Goal: Task Accomplishment & Management: Complete application form

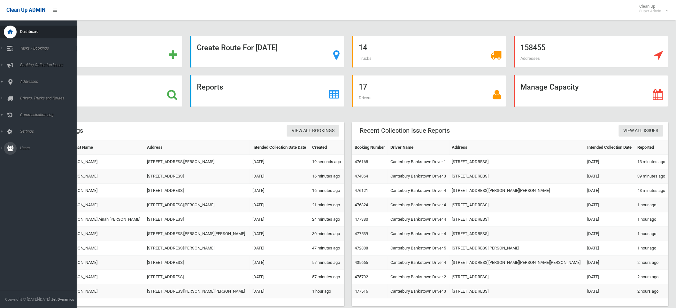
click at [25, 147] on span "Users" at bounding box center [50, 148] width 64 height 4
click at [25, 156] on link "All Users" at bounding box center [41, 159] width 82 height 9
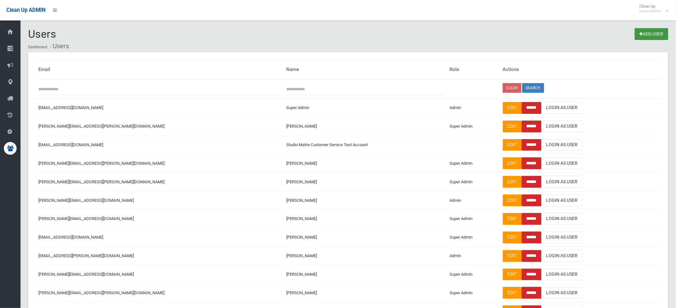
click at [660, 28] on link "Add User" at bounding box center [652, 34] width 34 height 12
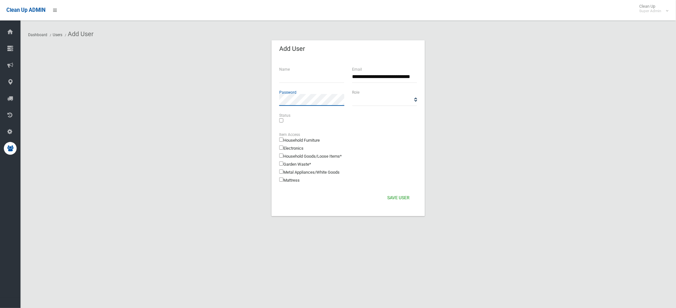
click at [268, 106] on section "**********" at bounding box center [348, 135] width 641 height 191
drag, startPoint x: 356, startPoint y: 74, endPoint x: 420, endPoint y: 74, distance: 64.6
click at [420, 74] on div "**********" at bounding box center [384, 77] width 73 height 23
type input "*"
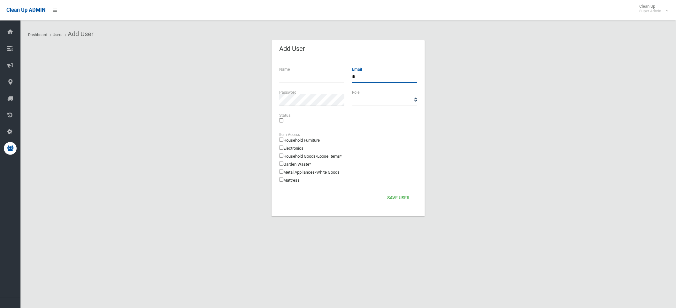
scroll to position [0, 0]
click at [308, 79] on input "text" at bounding box center [311, 77] width 65 height 12
click at [308, 79] on input "*******" at bounding box center [311, 77] width 65 height 12
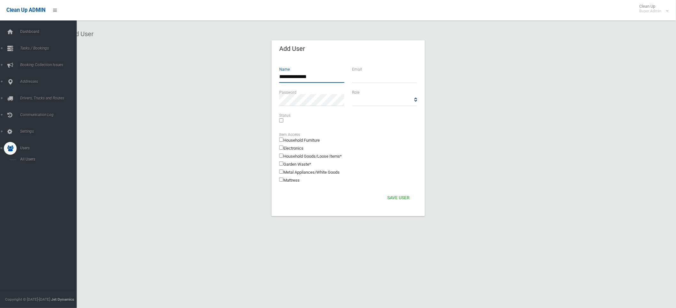
type input "**********"
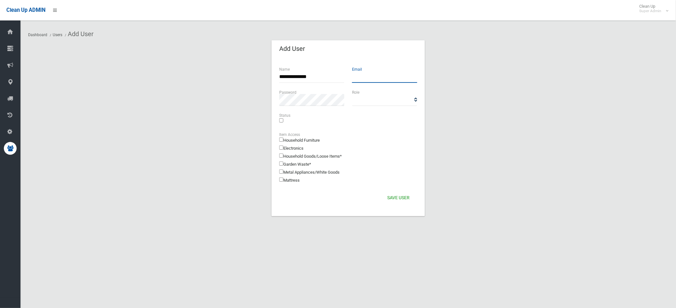
click at [362, 76] on input "text" at bounding box center [384, 77] width 65 height 12
drag, startPoint x: 362, startPoint y: 76, endPoint x: 352, endPoint y: 75, distance: 9.9
click at [347, 74] on div "**********" at bounding box center [312, 77] width 73 height 23
click at [357, 76] on input "text" at bounding box center [384, 77] width 65 height 12
paste input "**********"
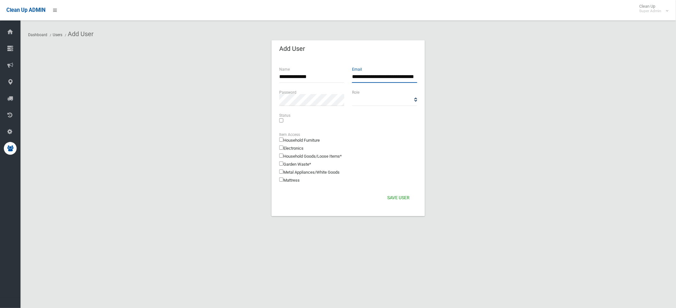
scroll to position [0, 9]
type input "**********"
click at [372, 98] on select "**********" at bounding box center [384, 100] width 65 height 12
select select "*"
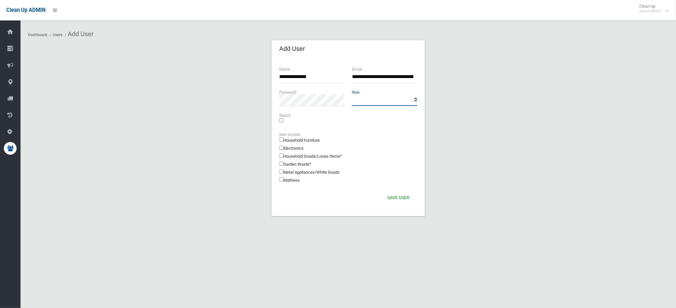
click at [352, 94] on select "**********" at bounding box center [384, 100] width 65 height 12
click at [397, 200] on button "Save User" at bounding box center [398, 198] width 27 height 12
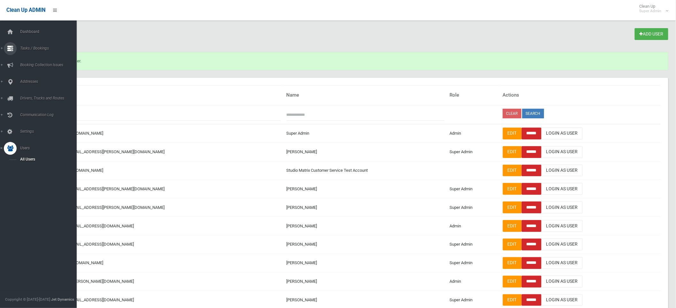
click at [27, 47] on span "Tasks / Bookings" at bounding box center [50, 48] width 64 height 4
click at [32, 95] on span "Search" at bounding box center [47, 95] width 59 height 4
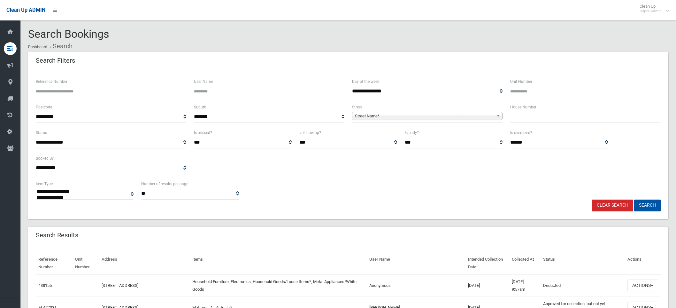
select select
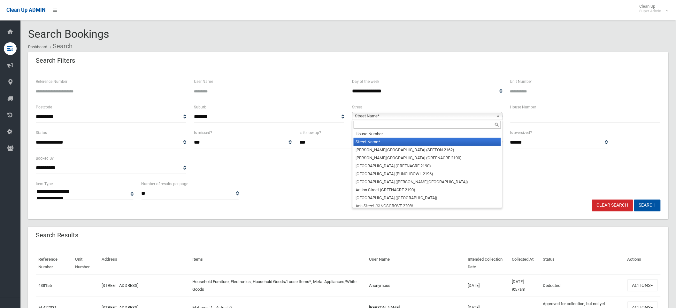
click at [419, 119] on span "Street Name*" at bounding box center [424, 116] width 139 height 8
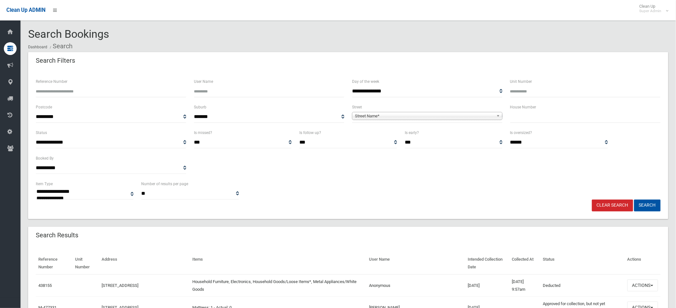
click at [363, 114] on span "Street Name*" at bounding box center [424, 116] width 139 height 8
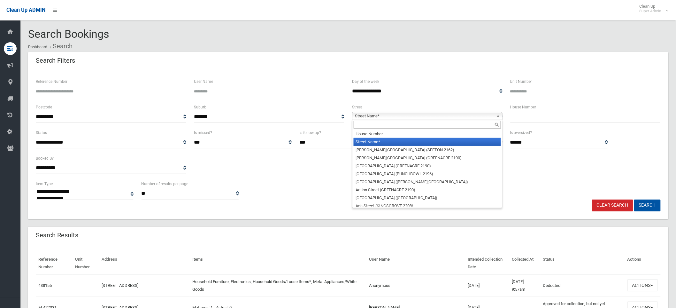
click at [362, 128] on input "text" at bounding box center [427, 125] width 147 height 8
click at [363, 125] on input "text" at bounding box center [427, 125] width 147 height 8
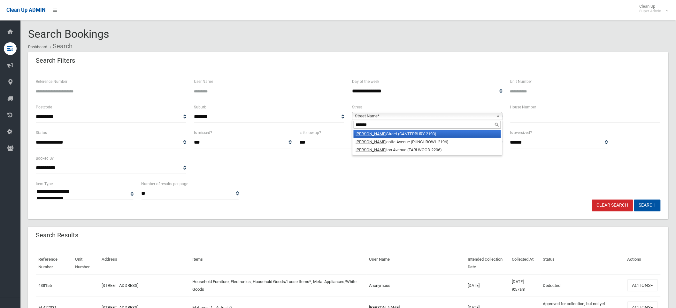
type input "*******"
click at [371, 130] on div "*******" at bounding box center [428, 125] width 150 height 10
click at [372, 133] on li "Charles Street (CANTERBURY 2193)" at bounding box center [427, 134] width 147 height 8
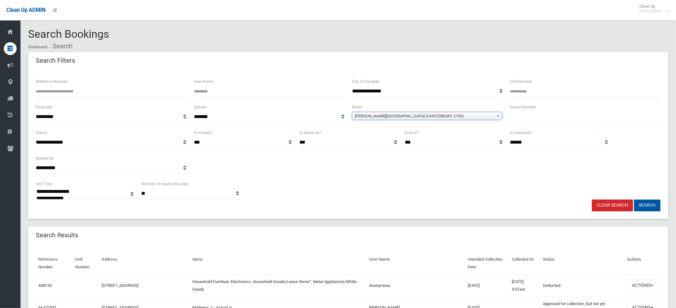
click at [648, 207] on button "Search" at bounding box center [648, 205] width 27 height 12
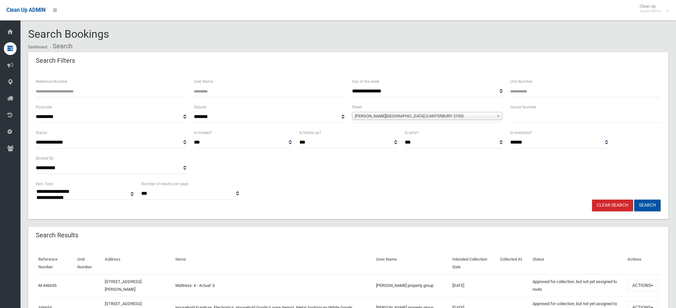
select select
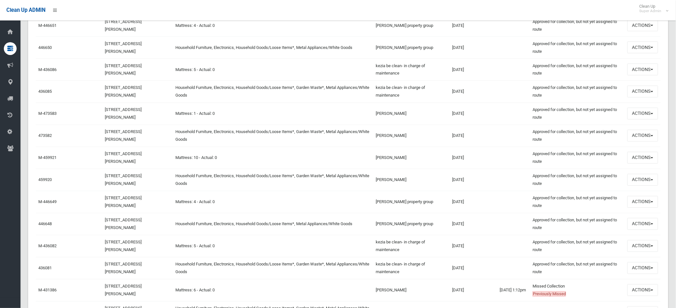
scroll to position [462, 0]
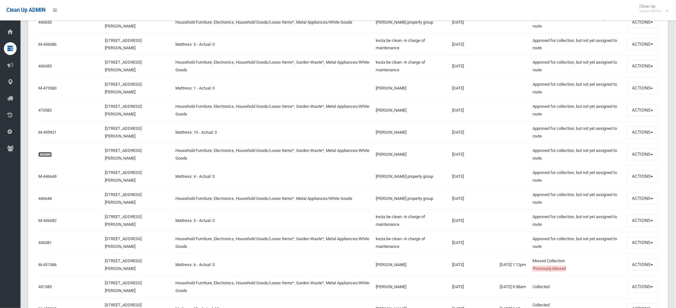
click at [44, 155] on link "459920" at bounding box center [44, 154] width 13 height 5
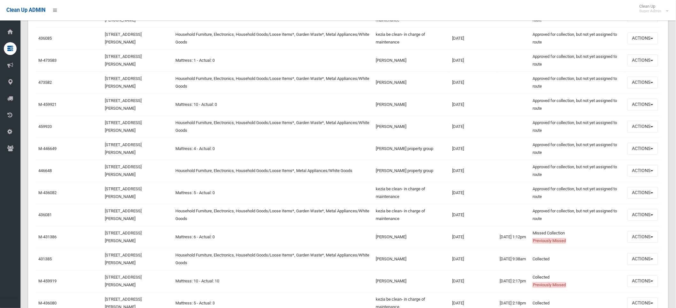
scroll to position [639, 0]
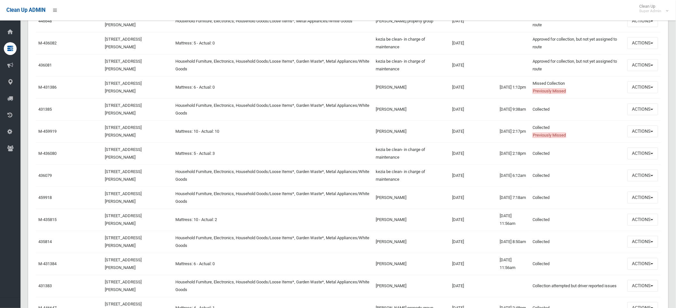
click at [42, 195] on td "459918" at bounding box center [55, 197] width 39 height 22
click at [42, 197] on link "459918" at bounding box center [44, 197] width 13 height 5
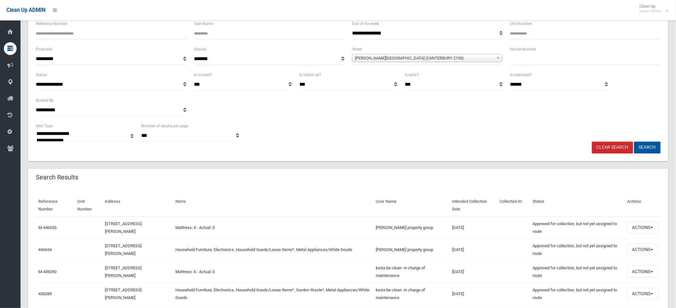
scroll to position [0, 0]
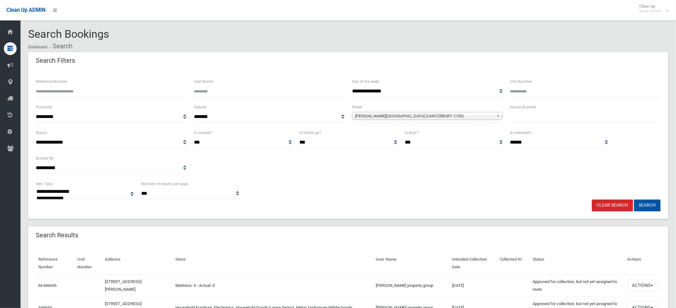
click at [386, 114] on span "Charles Street (CANTERBURY 2193)" at bounding box center [424, 116] width 139 height 8
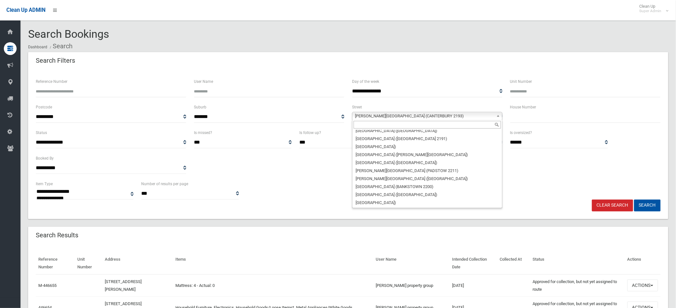
click at [372, 125] on input "text" at bounding box center [427, 125] width 147 height 8
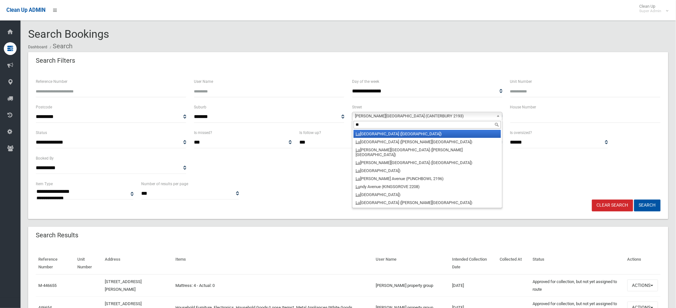
type input "*"
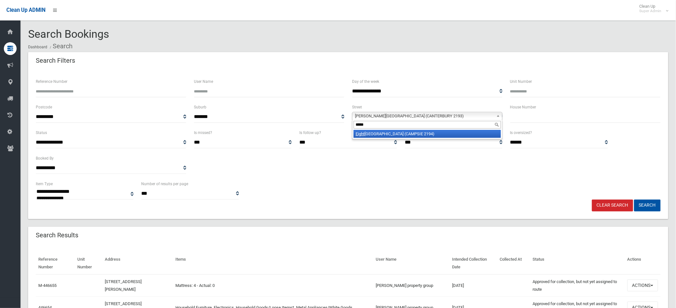
type input "*****"
click at [381, 132] on li "Eight h Avenue (CAMPSIE 2194)" at bounding box center [427, 134] width 147 height 8
click at [651, 206] on button "Search" at bounding box center [648, 205] width 27 height 12
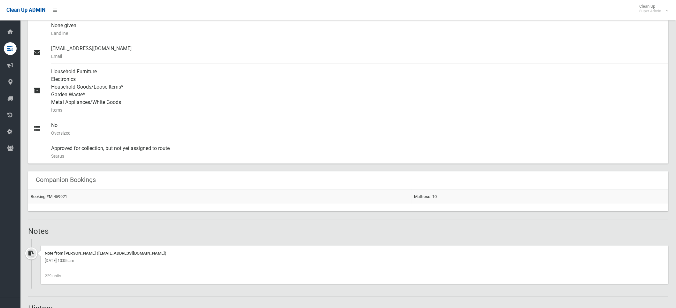
scroll to position [404, 0]
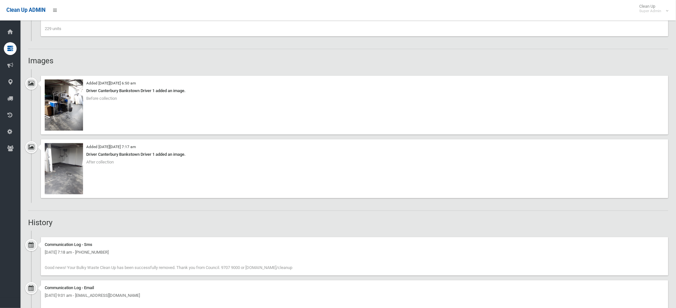
scroll to position [533, 0]
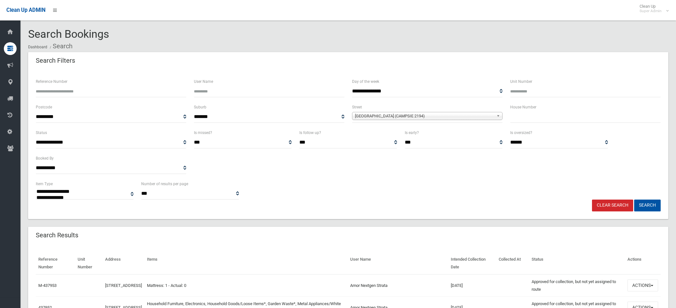
select select
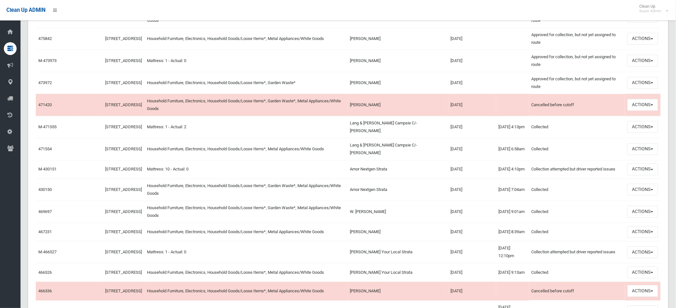
scroll to position [568, 0]
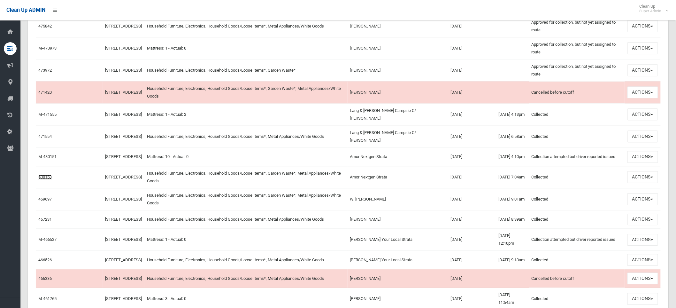
click at [41, 179] on link "430150" at bounding box center [44, 177] width 13 height 5
click at [43, 201] on link "469697" at bounding box center [44, 199] width 13 height 5
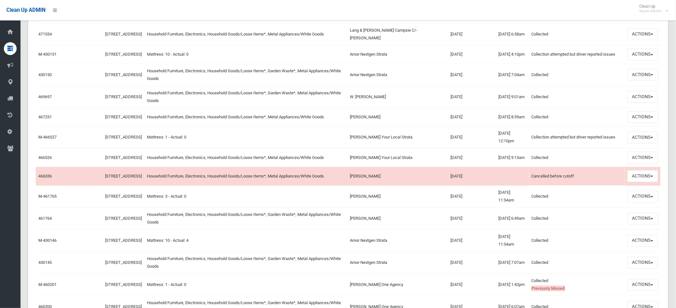
scroll to position [675, 0]
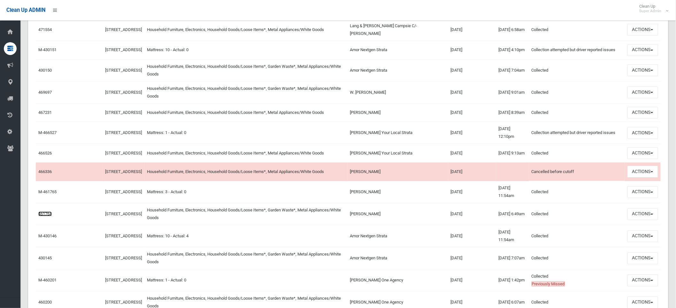
click at [43, 216] on link "461764" at bounding box center [44, 213] width 13 height 5
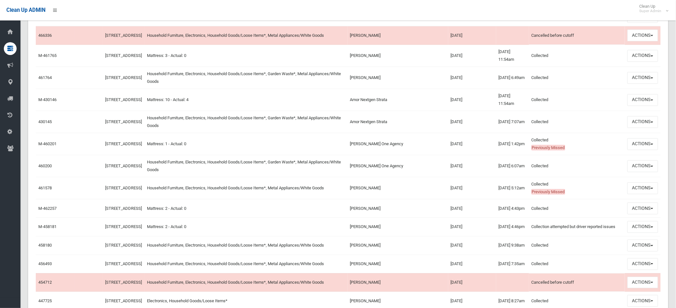
scroll to position [817, 0]
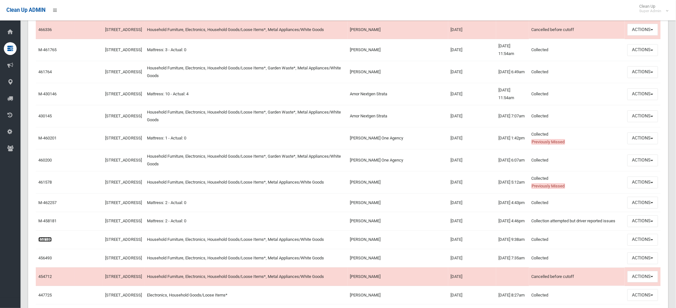
click at [46, 242] on link "458180" at bounding box center [44, 239] width 13 height 5
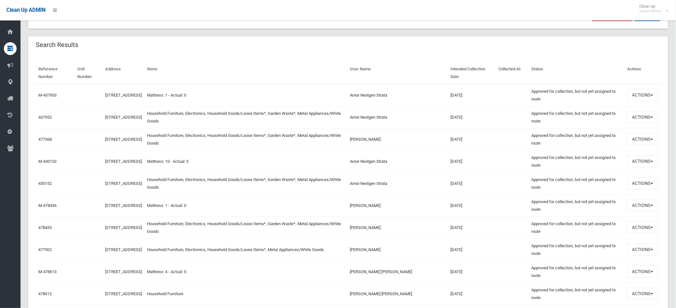
scroll to position [142, 0]
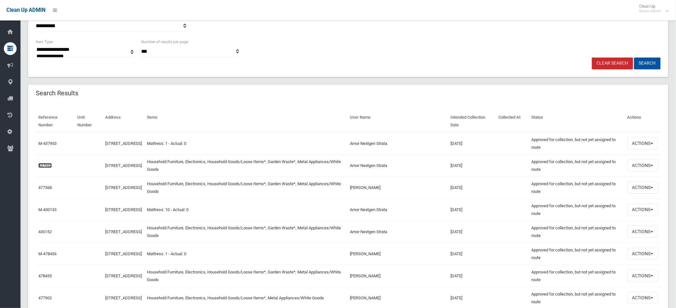
click at [45, 163] on link "437952" at bounding box center [44, 165] width 13 height 5
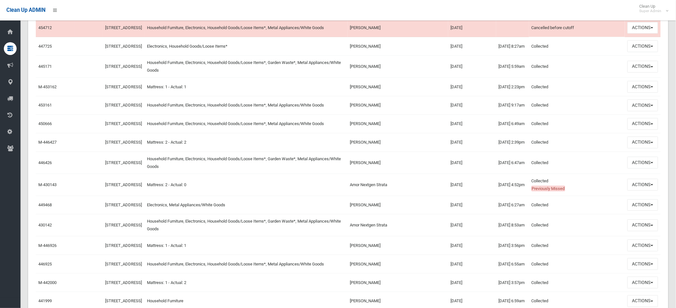
scroll to position [1314, 0]
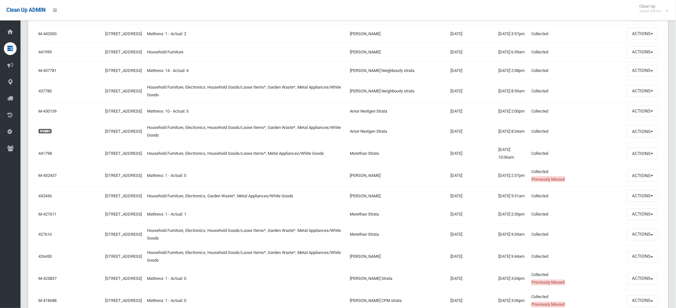
click at [45, 134] on link "430138" at bounding box center [44, 131] width 13 height 5
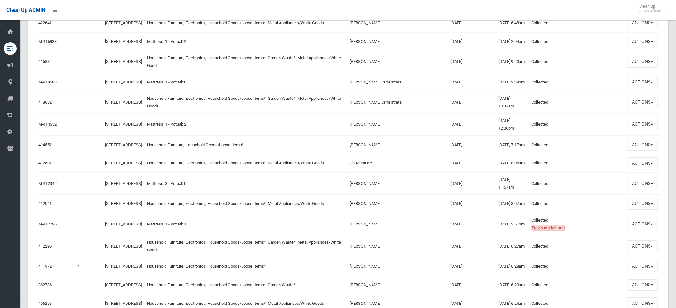
scroll to position [1776, 0]
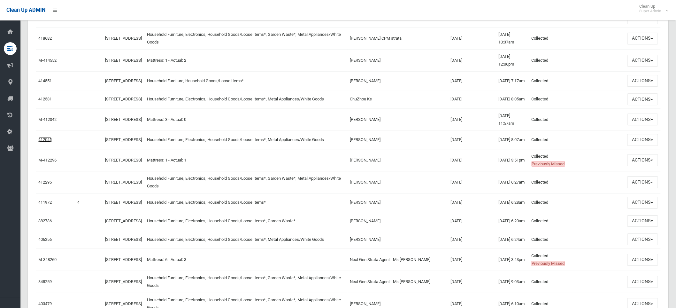
click at [42, 142] on link "412041" at bounding box center [44, 139] width 13 height 5
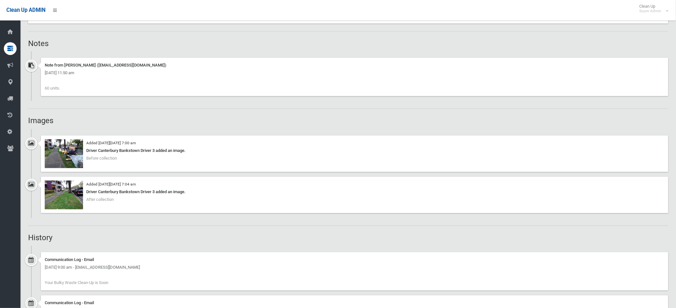
scroll to position [462, 0]
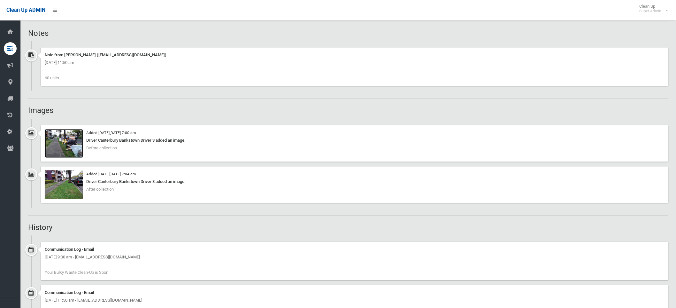
click at [74, 146] on img at bounding box center [64, 143] width 38 height 29
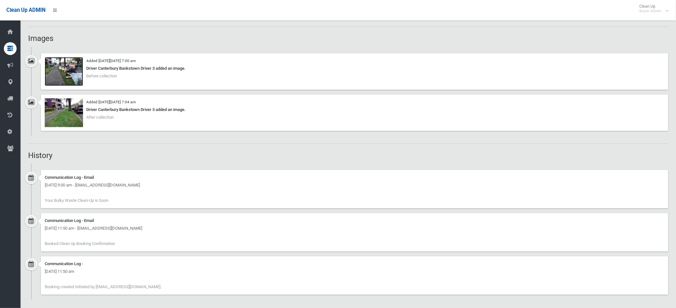
scroll to position [537, 0]
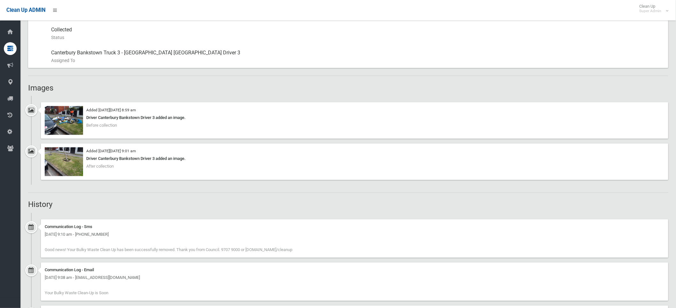
scroll to position [355, 0]
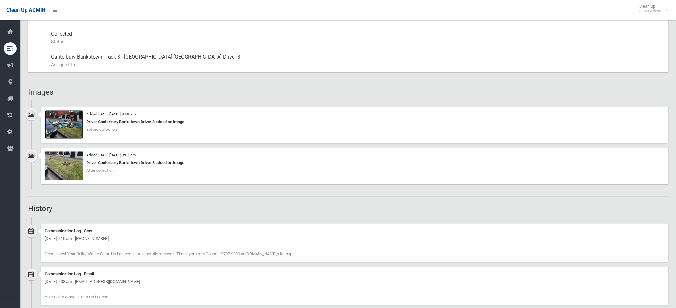
click at [64, 131] on img at bounding box center [64, 124] width 38 height 29
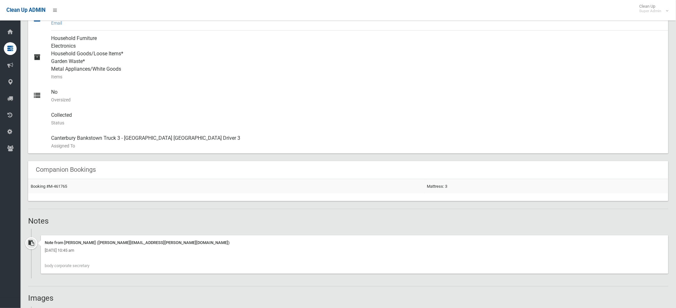
scroll to position [426, 0]
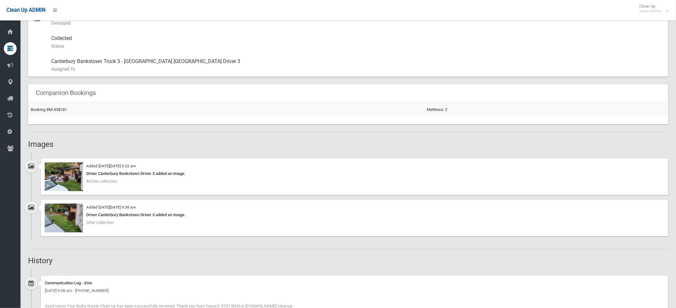
scroll to position [355, 0]
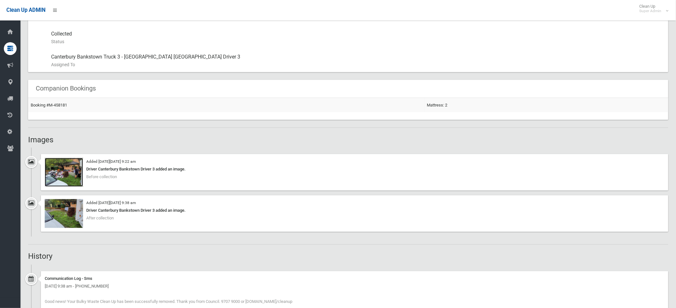
click at [62, 176] on img at bounding box center [64, 172] width 38 height 29
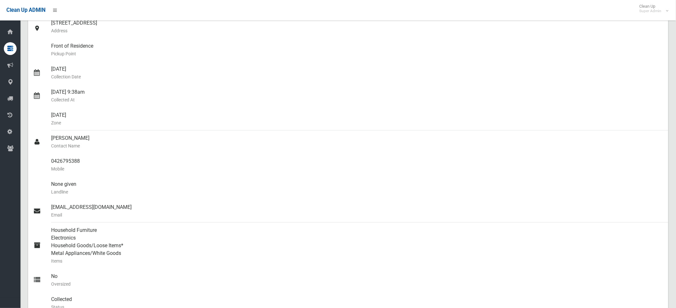
scroll to position [0, 0]
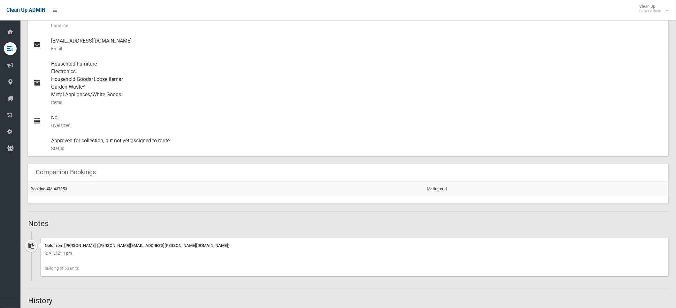
scroll to position [354, 0]
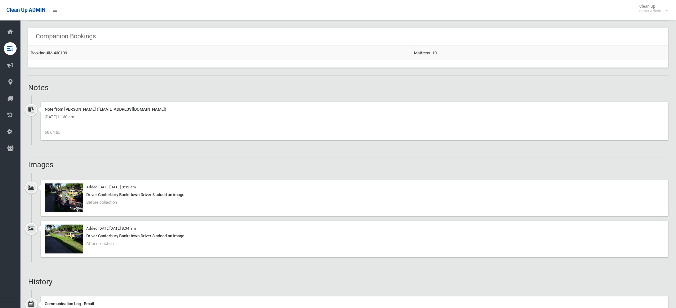
scroll to position [462, 0]
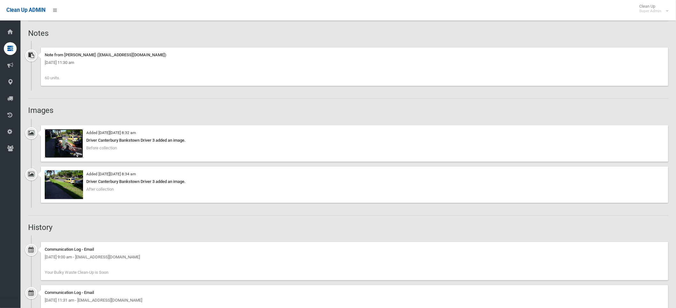
click at [72, 149] on img at bounding box center [64, 143] width 38 height 29
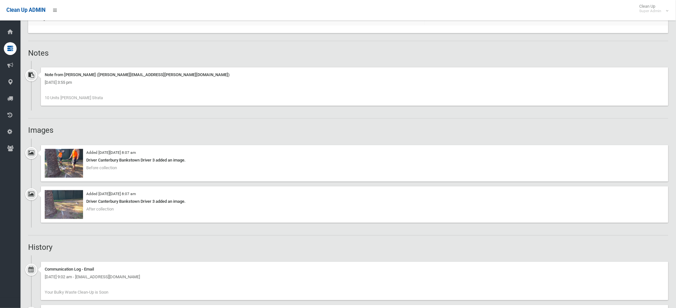
scroll to position [462, 0]
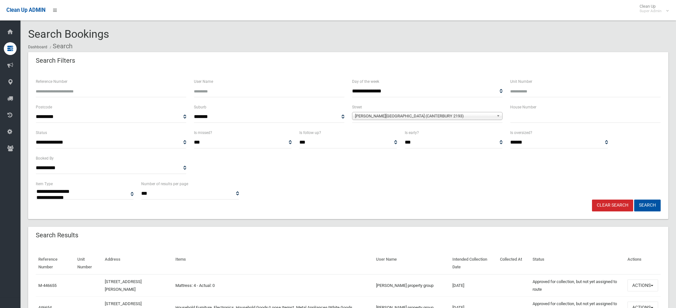
select select
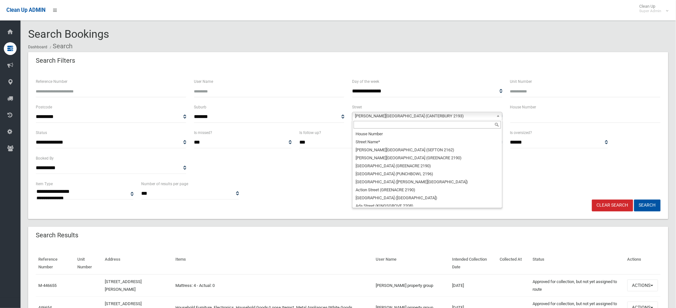
click at [453, 114] on span "Charles Street (CANTERBURY 2193)" at bounding box center [424, 116] width 139 height 8
click at [409, 126] on input "text" at bounding box center [427, 125] width 147 height 8
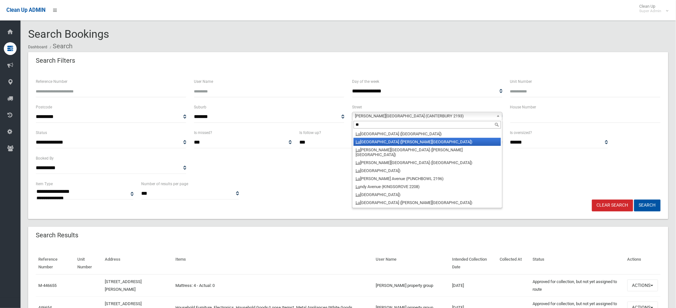
type input "**"
click at [395, 141] on li "Lu cerne Street (BELMORE 2192)" at bounding box center [427, 142] width 147 height 8
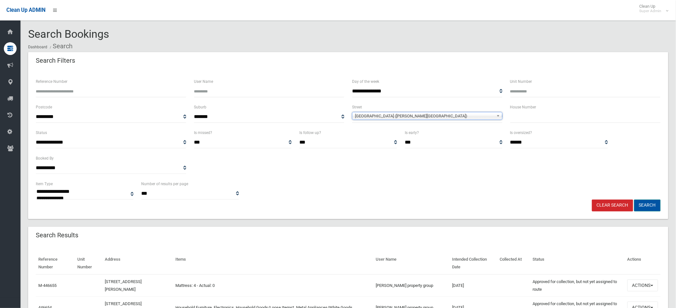
click at [657, 207] on button "Search" at bounding box center [648, 205] width 27 height 12
select select
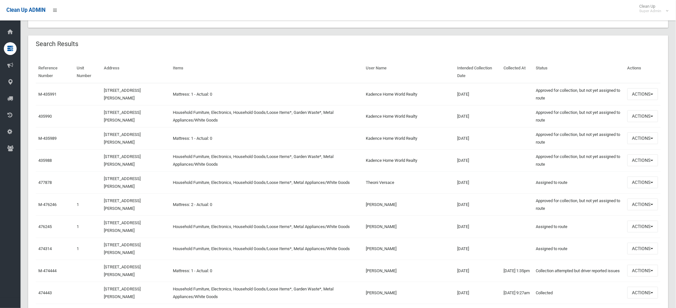
scroll to position [426, 0]
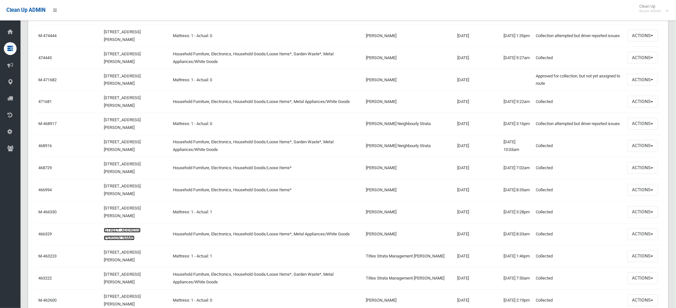
click at [121, 232] on link "67 Lucerne Street, BELMORE NSW 2192" at bounding box center [122, 234] width 37 height 12
click at [42, 168] on link "468729" at bounding box center [44, 168] width 13 height 5
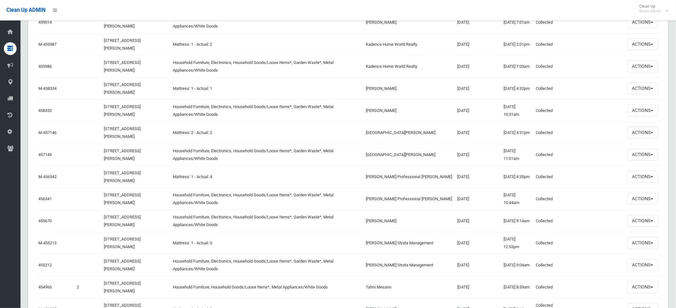
scroll to position [817, 0]
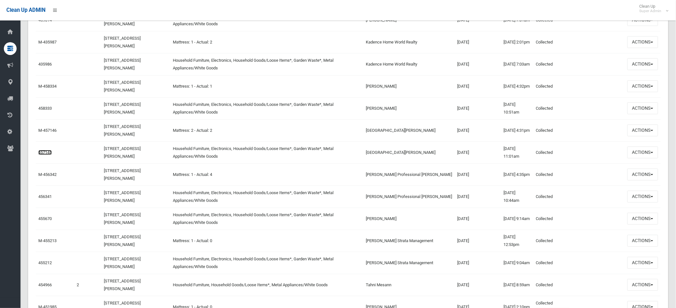
click at [42, 151] on link "457145" at bounding box center [44, 152] width 13 height 5
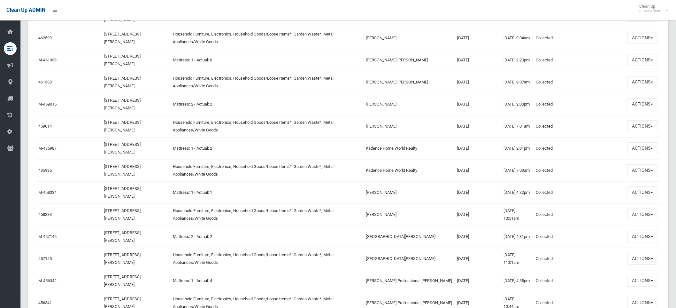
scroll to position [710, 0]
click at [47, 81] on link "461338" at bounding box center [44, 82] width 13 height 5
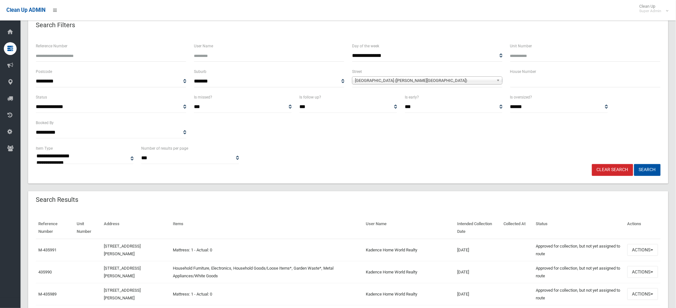
scroll to position [0, 0]
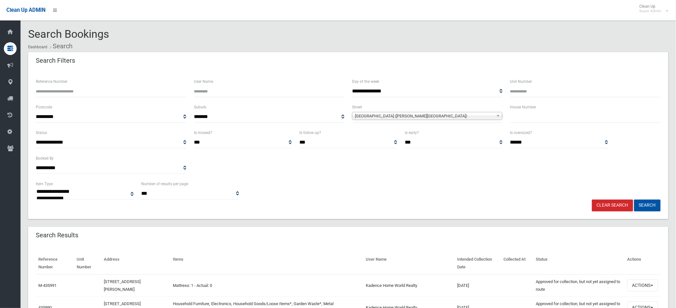
click at [403, 116] on span "Lucerne Street (BELMORE 2192)" at bounding box center [424, 116] width 139 height 8
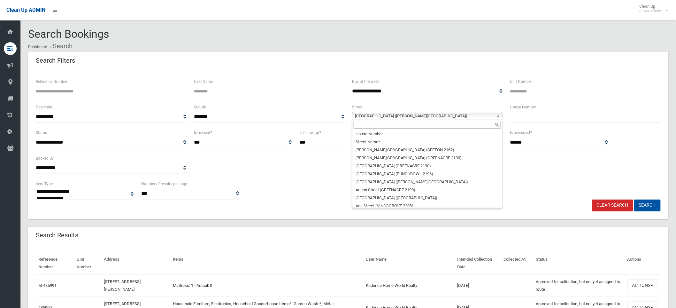
scroll to position [10305, 0]
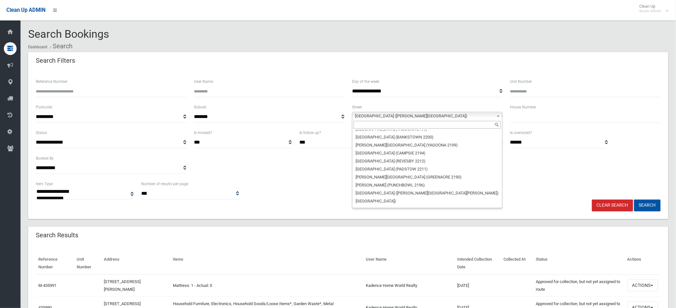
click at [398, 122] on input "text" at bounding box center [427, 125] width 147 height 8
click at [513, 39] on div "Search Bookings Dashboard Search" at bounding box center [348, 40] width 641 height 24
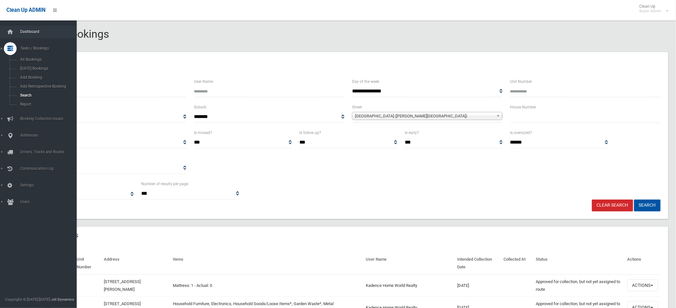
click at [29, 32] on span "Dashboard" at bounding box center [50, 31] width 64 height 4
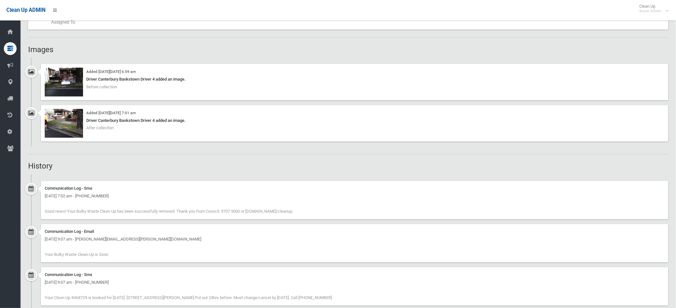
scroll to position [391, 0]
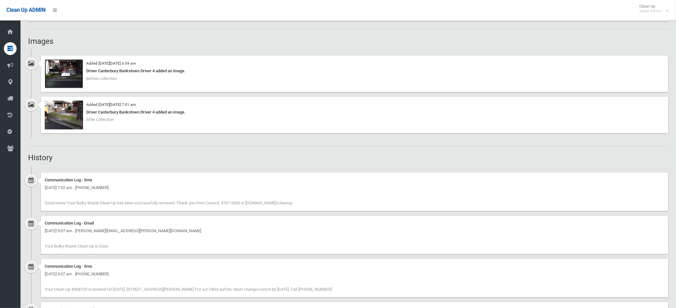
click at [65, 75] on img at bounding box center [64, 73] width 38 height 29
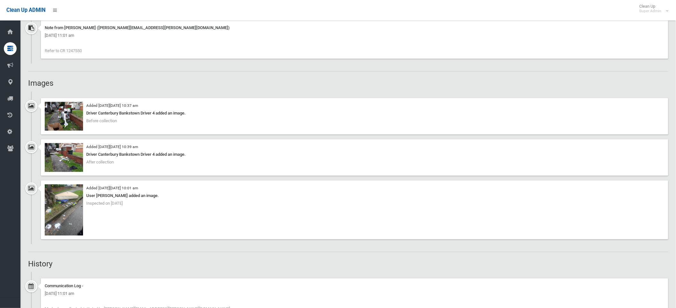
scroll to position [497, 0]
click at [66, 150] on img at bounding box center [64, 157] width 38 height 29
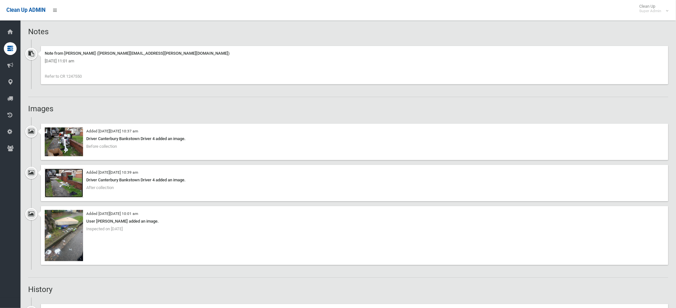
scroll to position [462, 0]
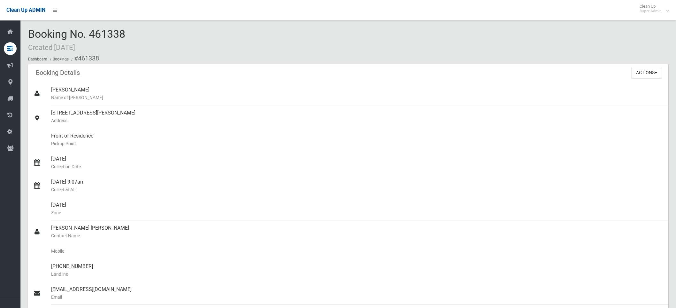
scroll to position [391, 0]
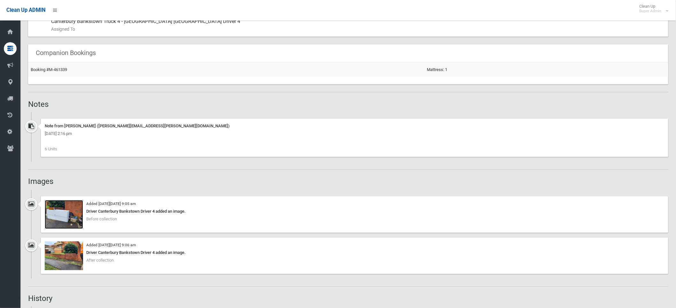
click at [65, 209] on img at bounding box center [64, 214] width 38 height 29
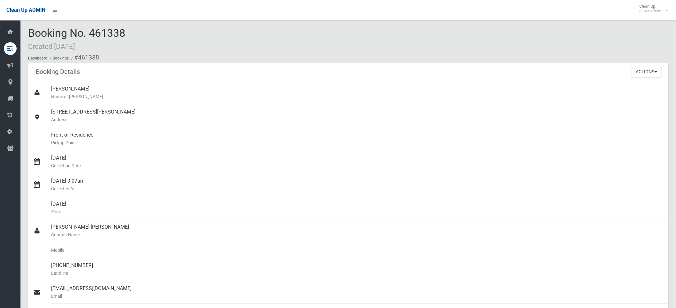
scroll to position [0, 0]
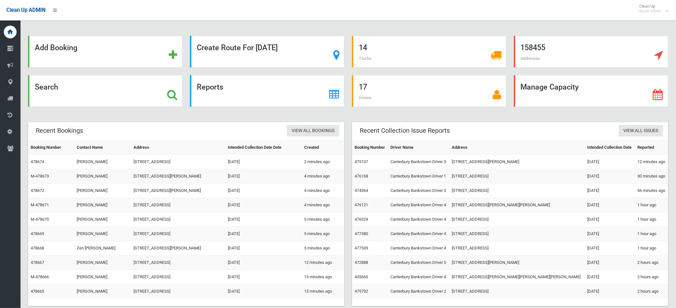
scroll to position [14, 0]
